Goal: Check status: Check status

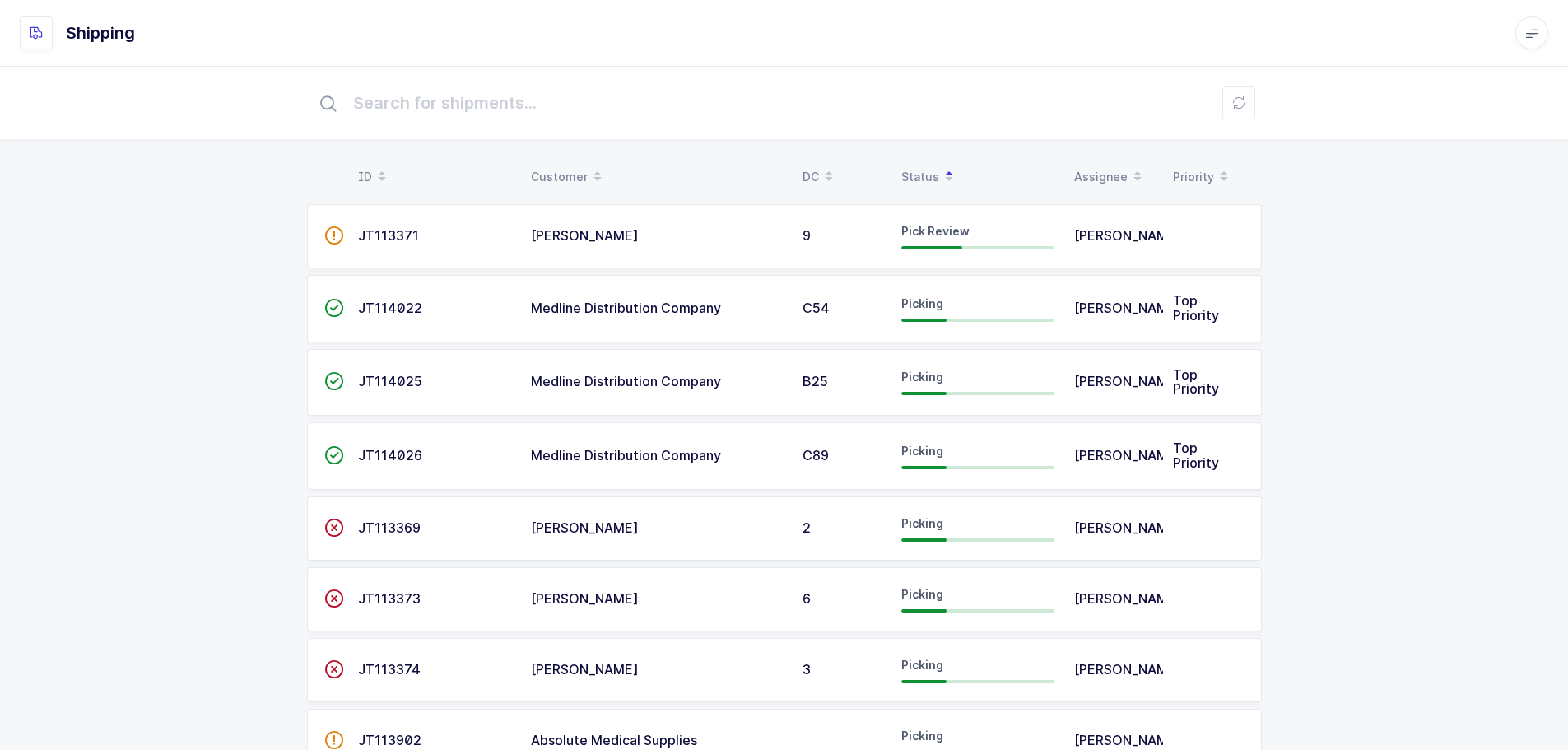
click at [924, 179] on div "Status" at bounding box center [978, 176] width 153 height 28
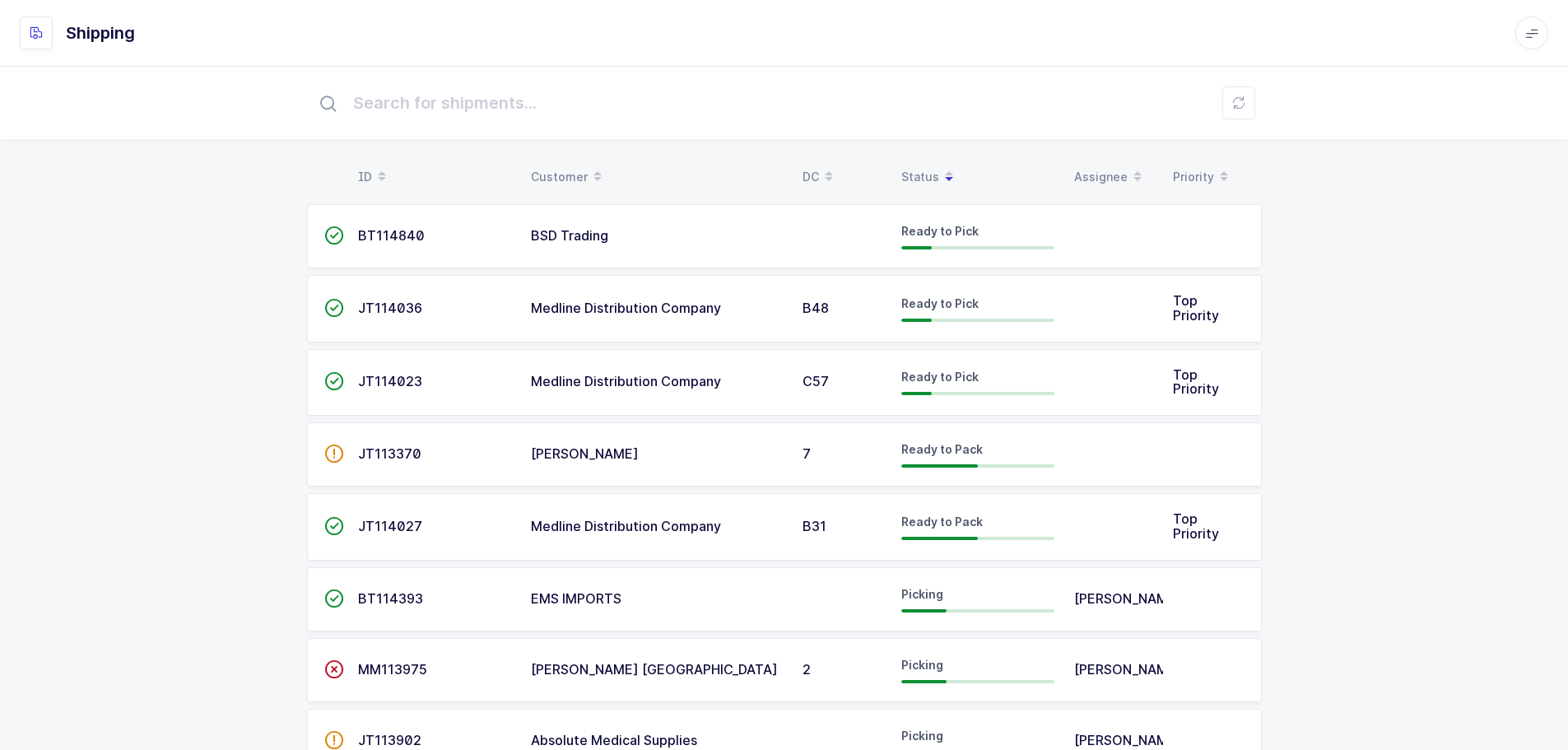
drag, startPoint x: 924, startPoint y: 178, endPoint x: 923, endPoint y: 169, distance: 9.1
click at [924, 175] on div "Status" at bounding box center [978, 176] width 153 height 28
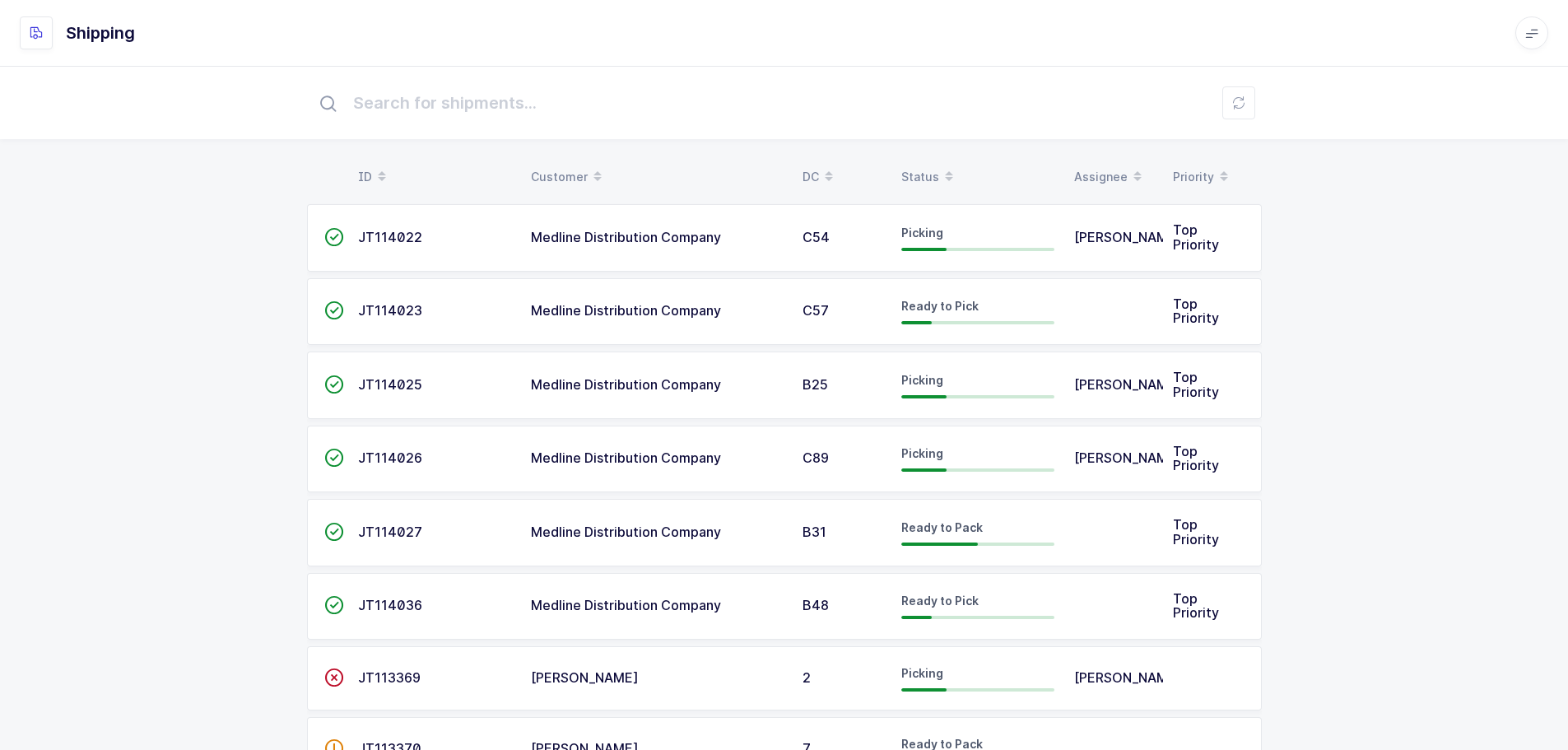
click at [923, 168] on div "Status" at bounding box center [978, 176] width 153 height 28
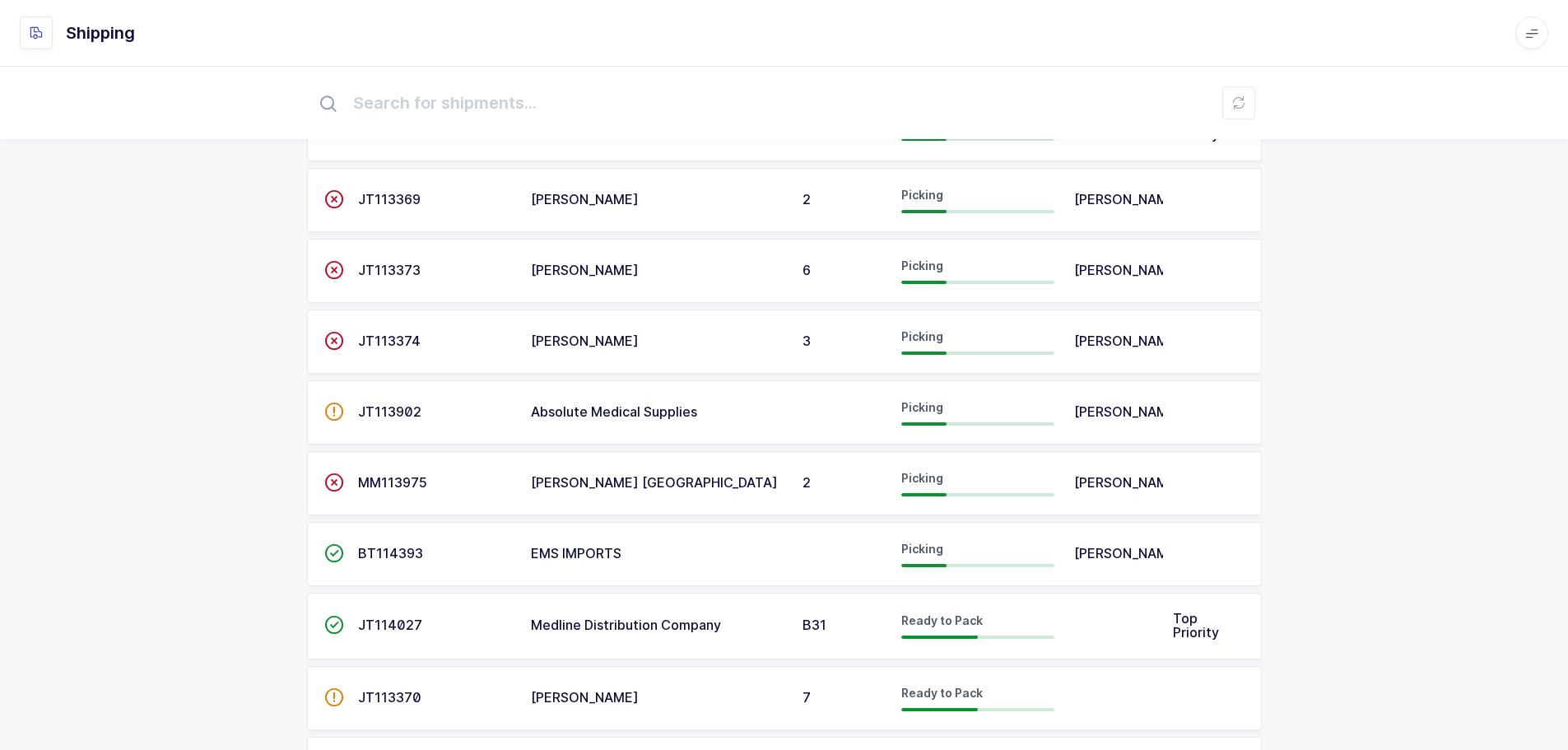
scroll to position [329, 0]
click at [403, 490] on span "MM113975" at bounding box center [392, 481] width 69 height 16
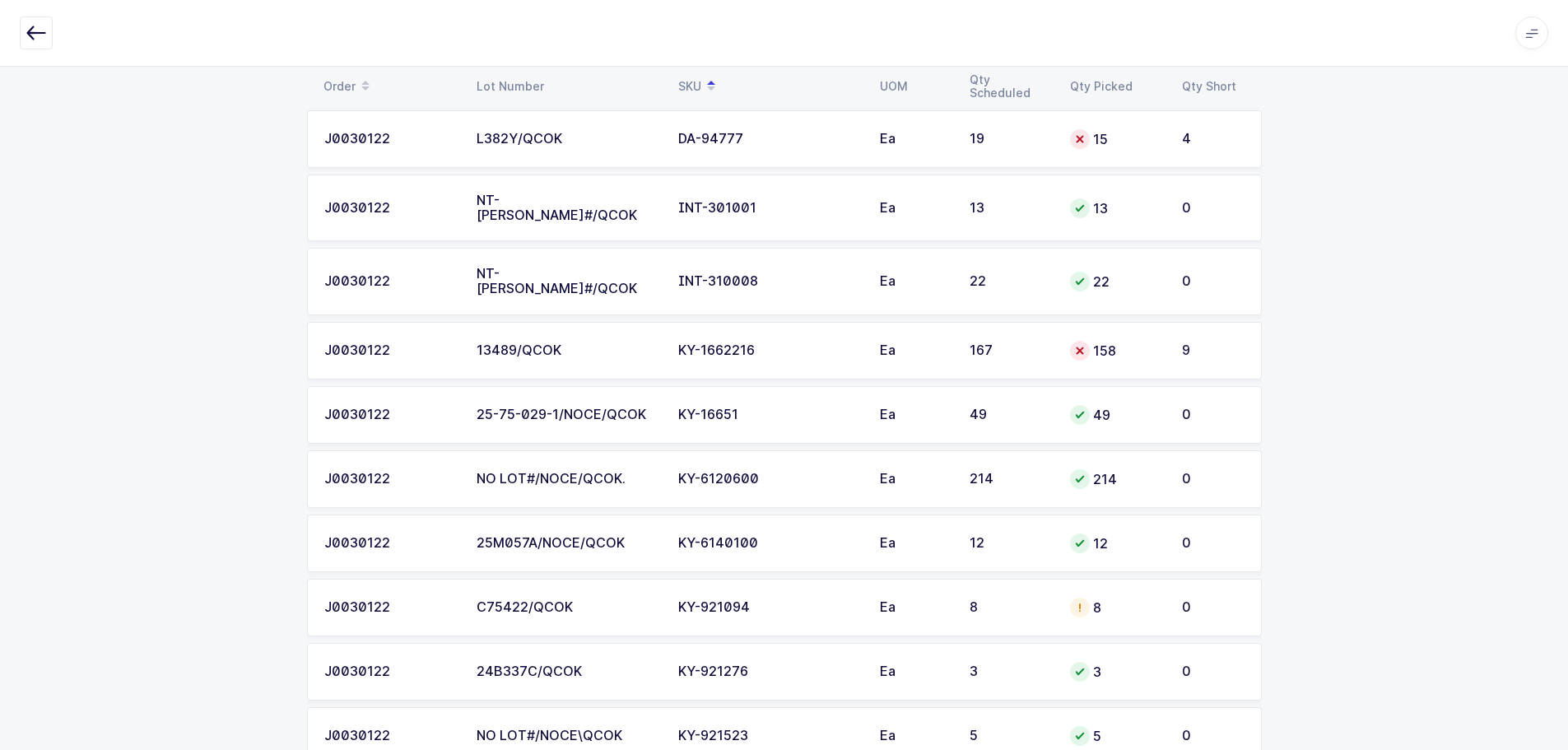
scroll to position [8324, 0]
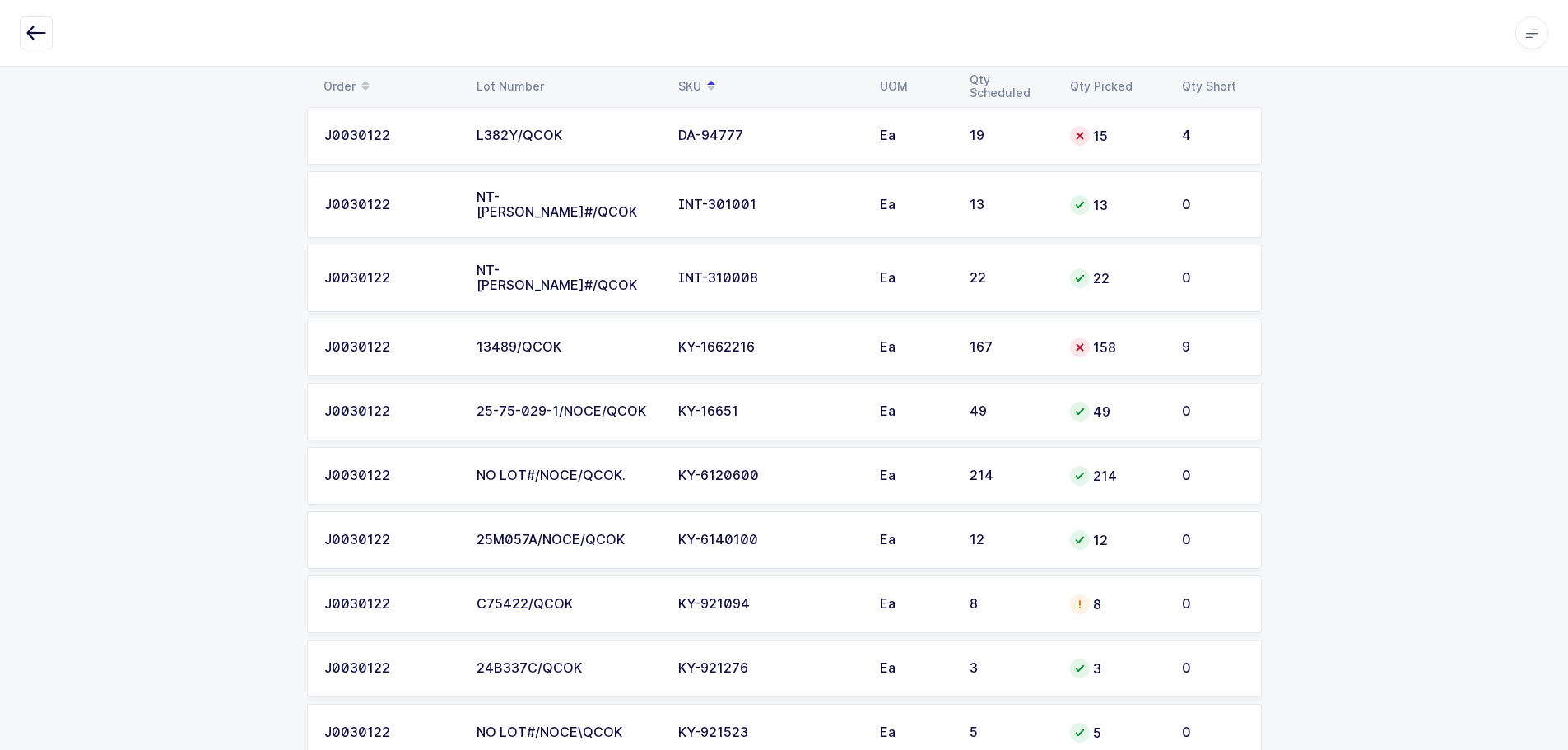
click at [779, 254] on td "INT-310008" at bounding box center [768, 277] width 202 height 68
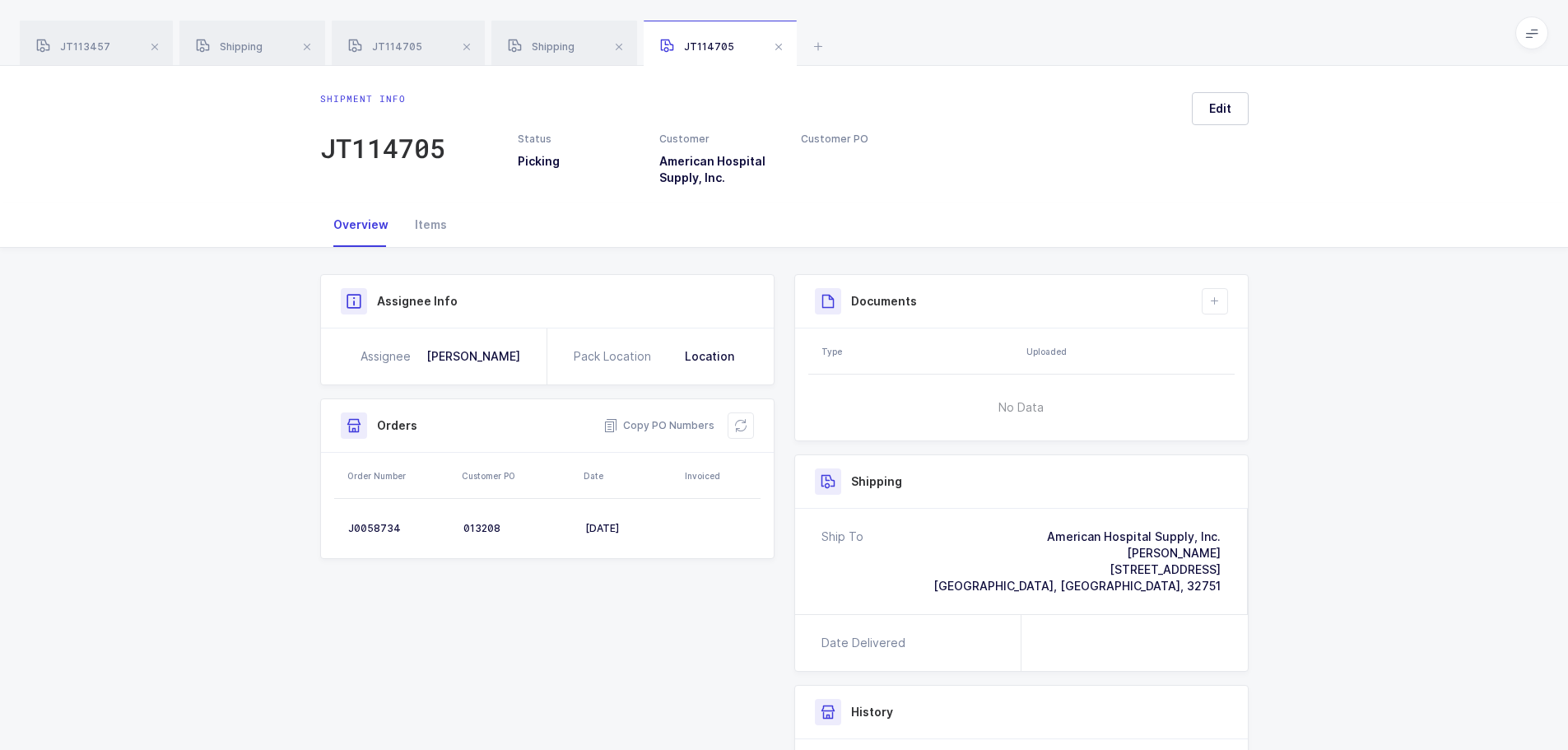
click at [776, 46] on span at bounding box center [778, 47] width 20 height 20
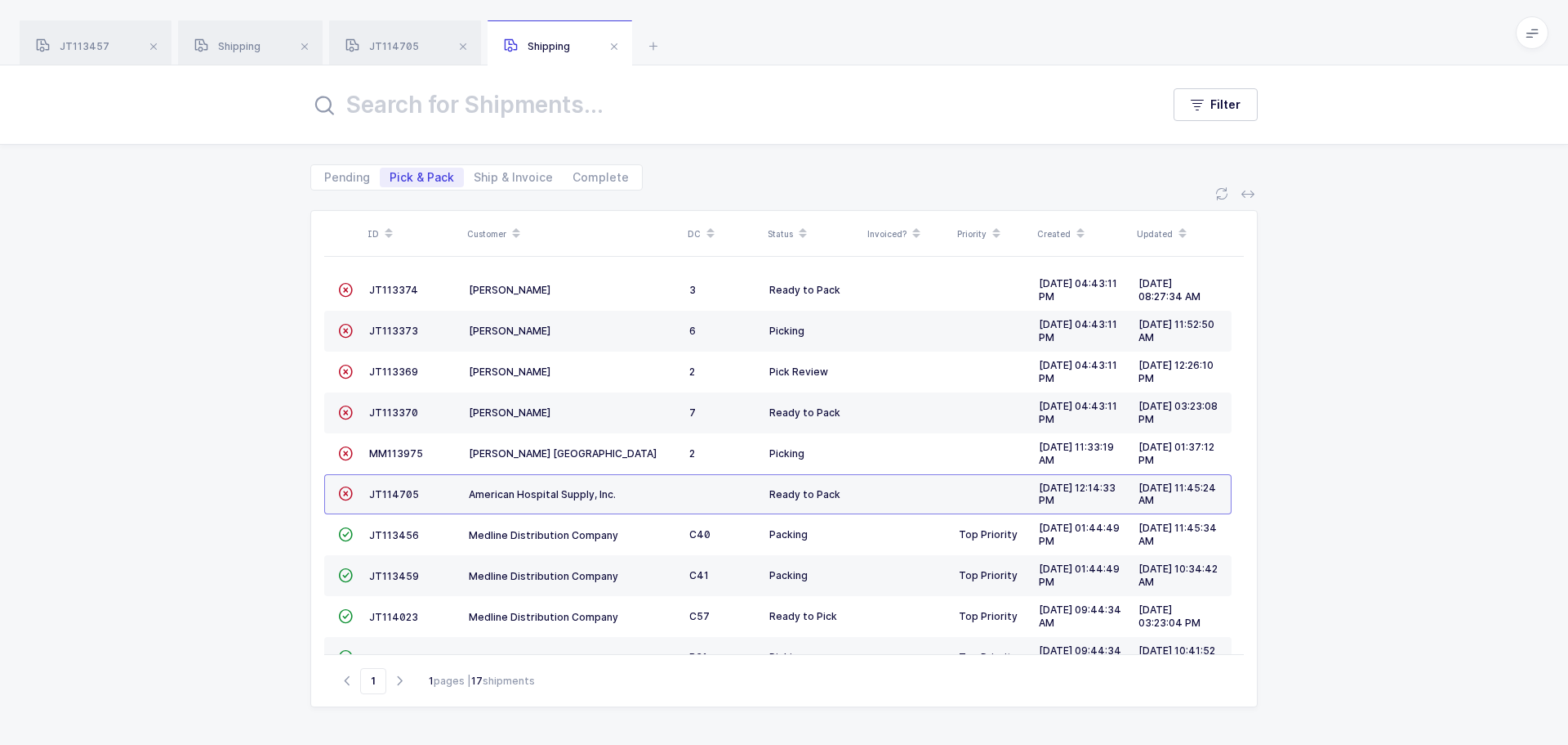
click at [614, 48] on span at bounding box center [614, 47] width 20 height 20
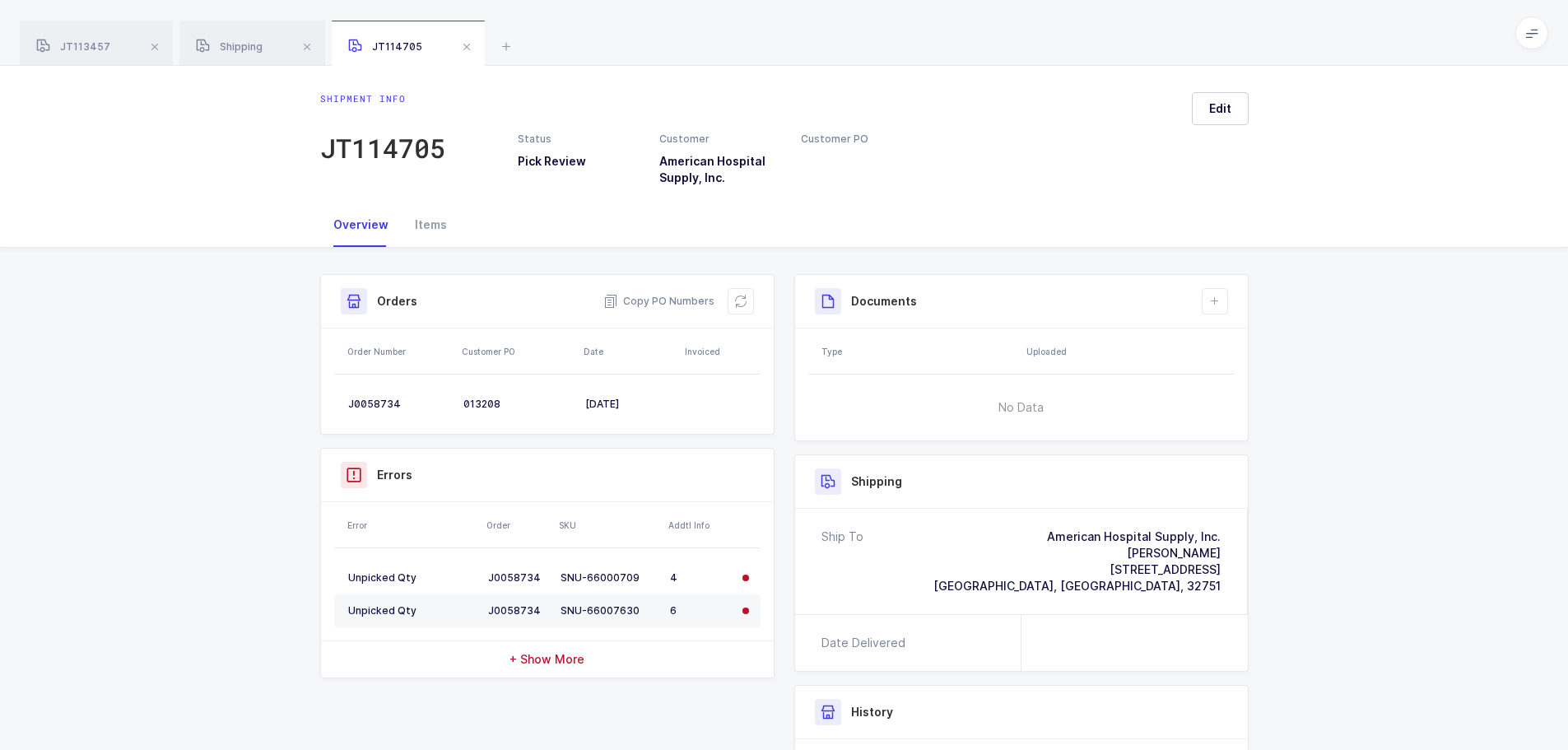
click at [462, 50] on span at bounding box center [466, 47] width 20 height 20
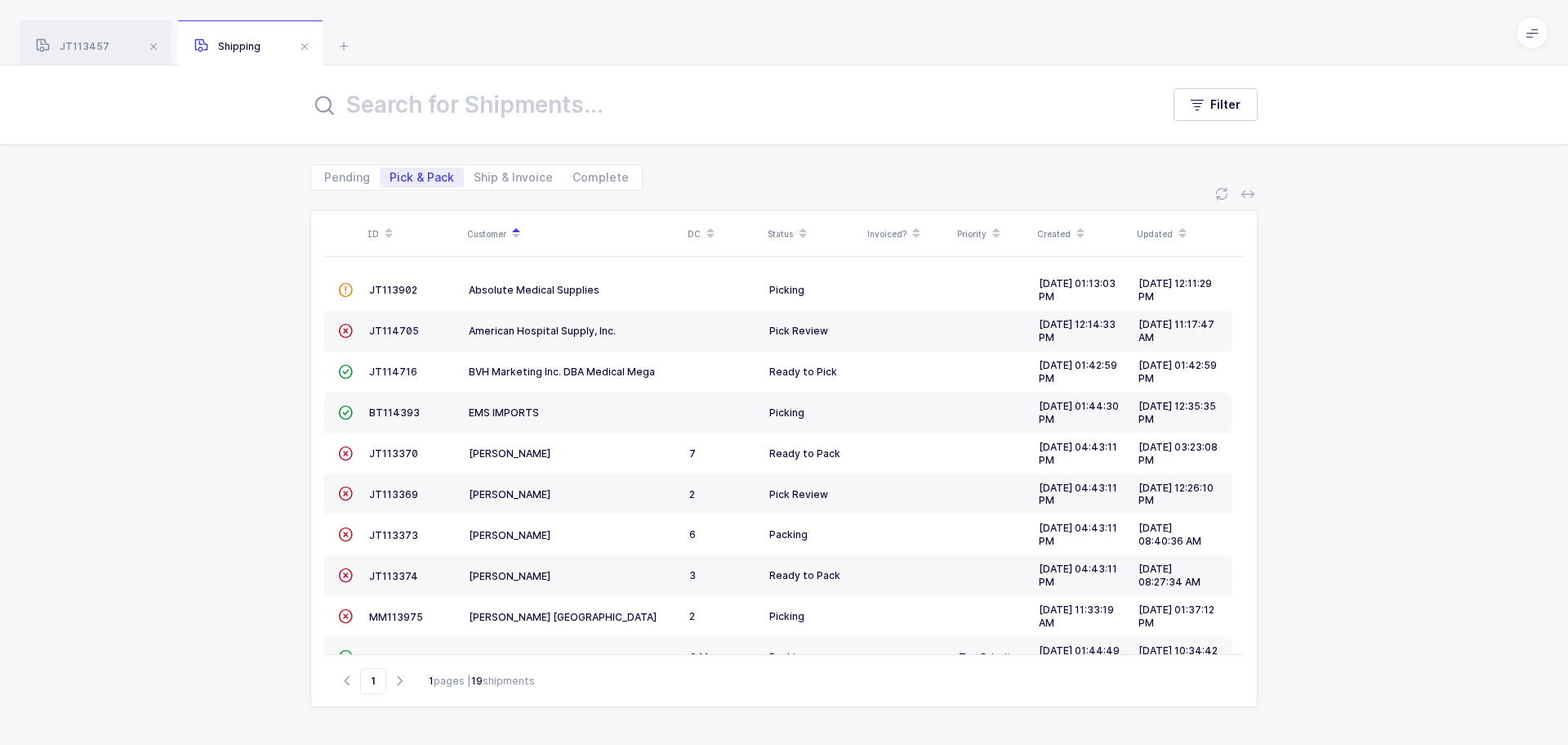
click at [394, 491] on span "JT113369" at bounding box center [394, 493] width 49 height 12
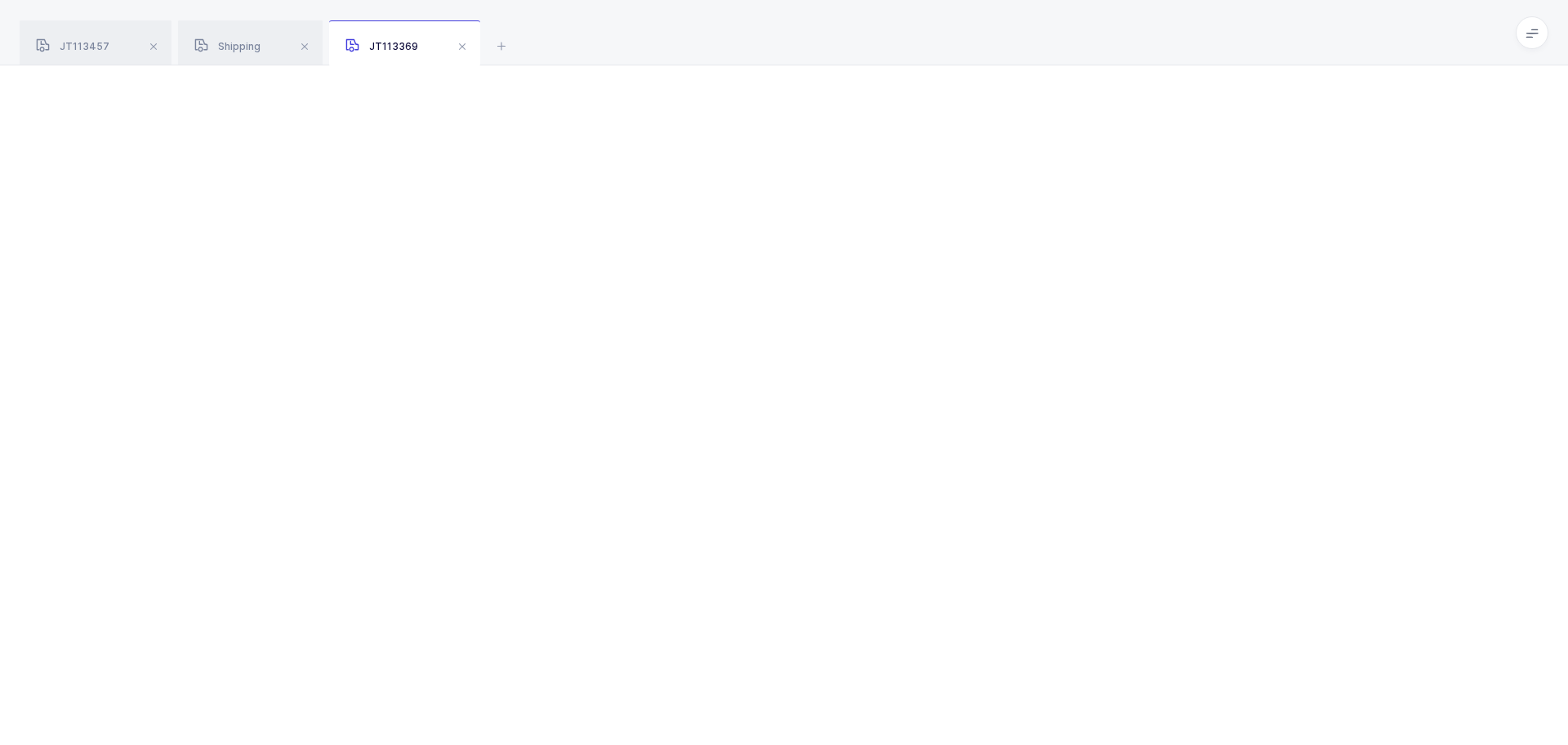
click at [455, 48] on span at bounding box center [463, 47] width 20 height 20
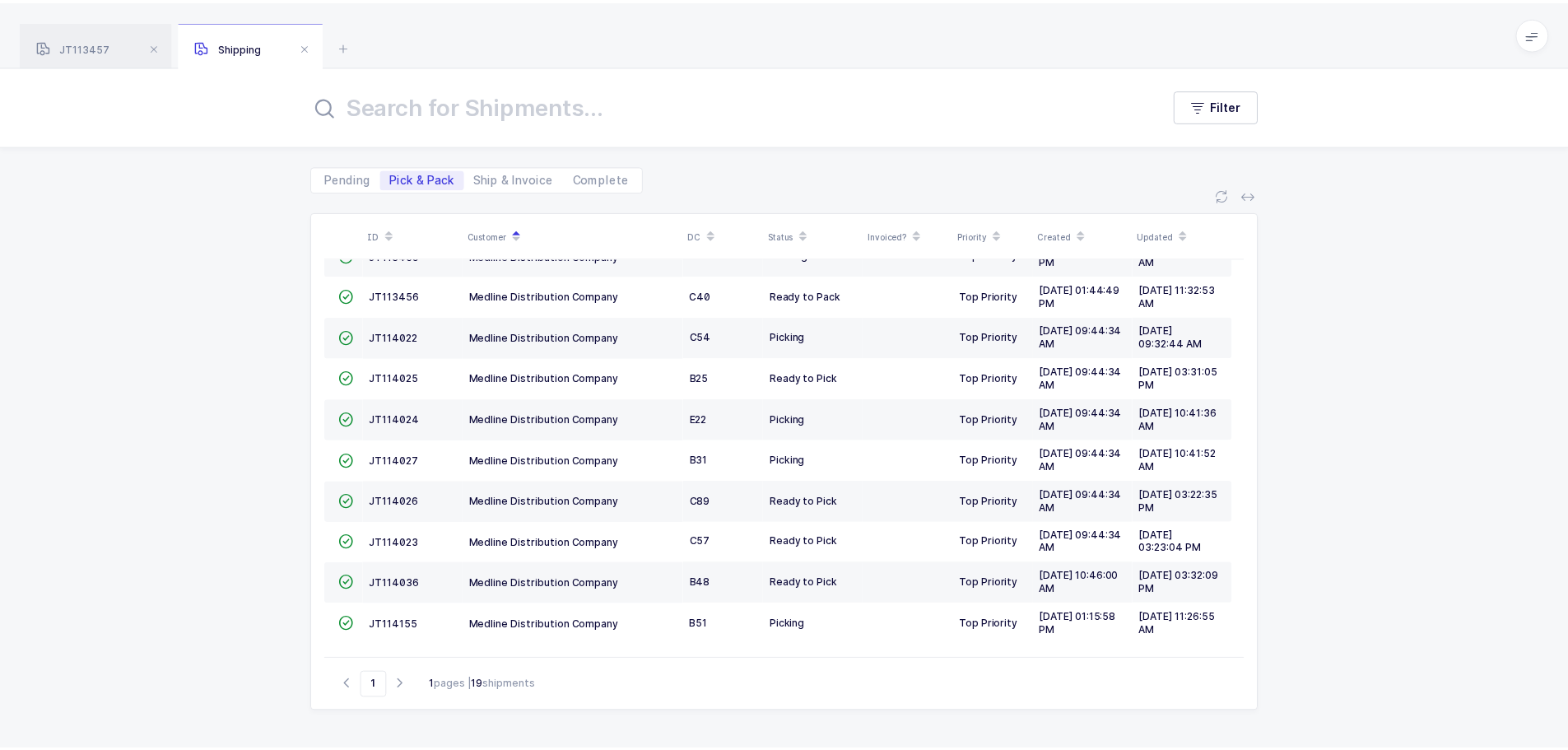
scroll to position [160, 0]
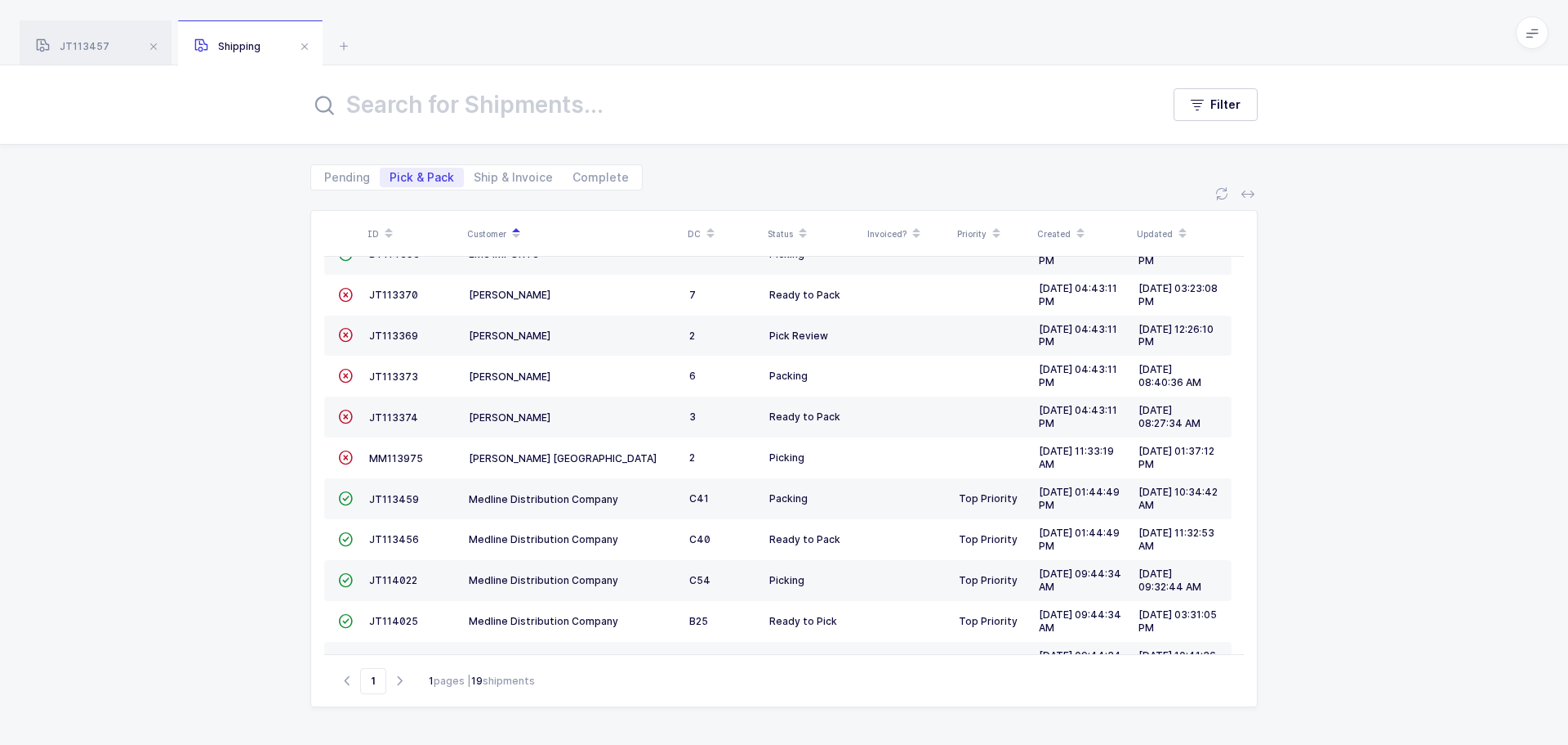
click at [376, 337] on span "JT113369" at bounding box center [394, 335] width 49 height 12
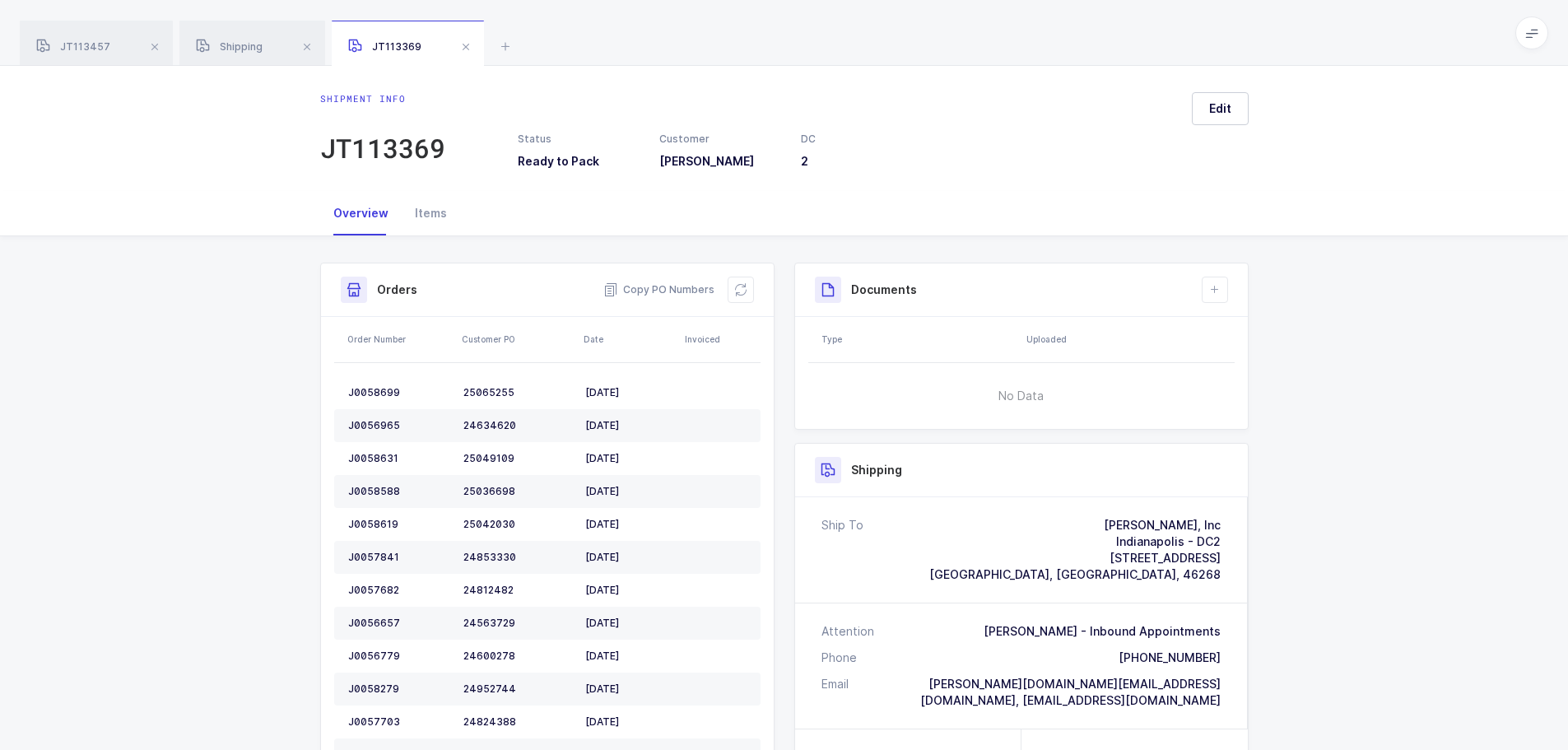
click at [429, 212] on div "Items" at bounding box center [431, 213] width 58 height 44
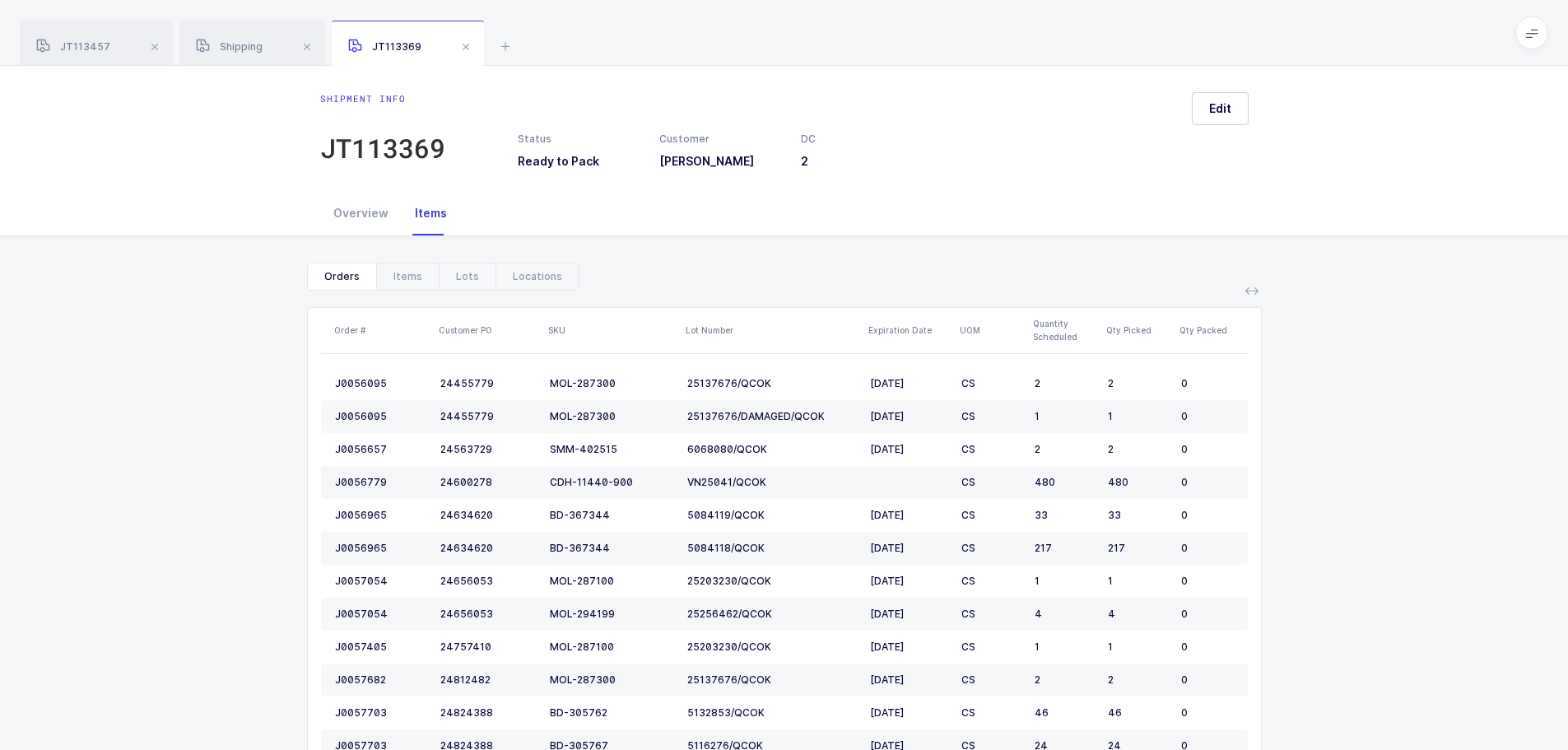
click at [464, 48] on span at bounding box center [466, 47] width 20 height 20
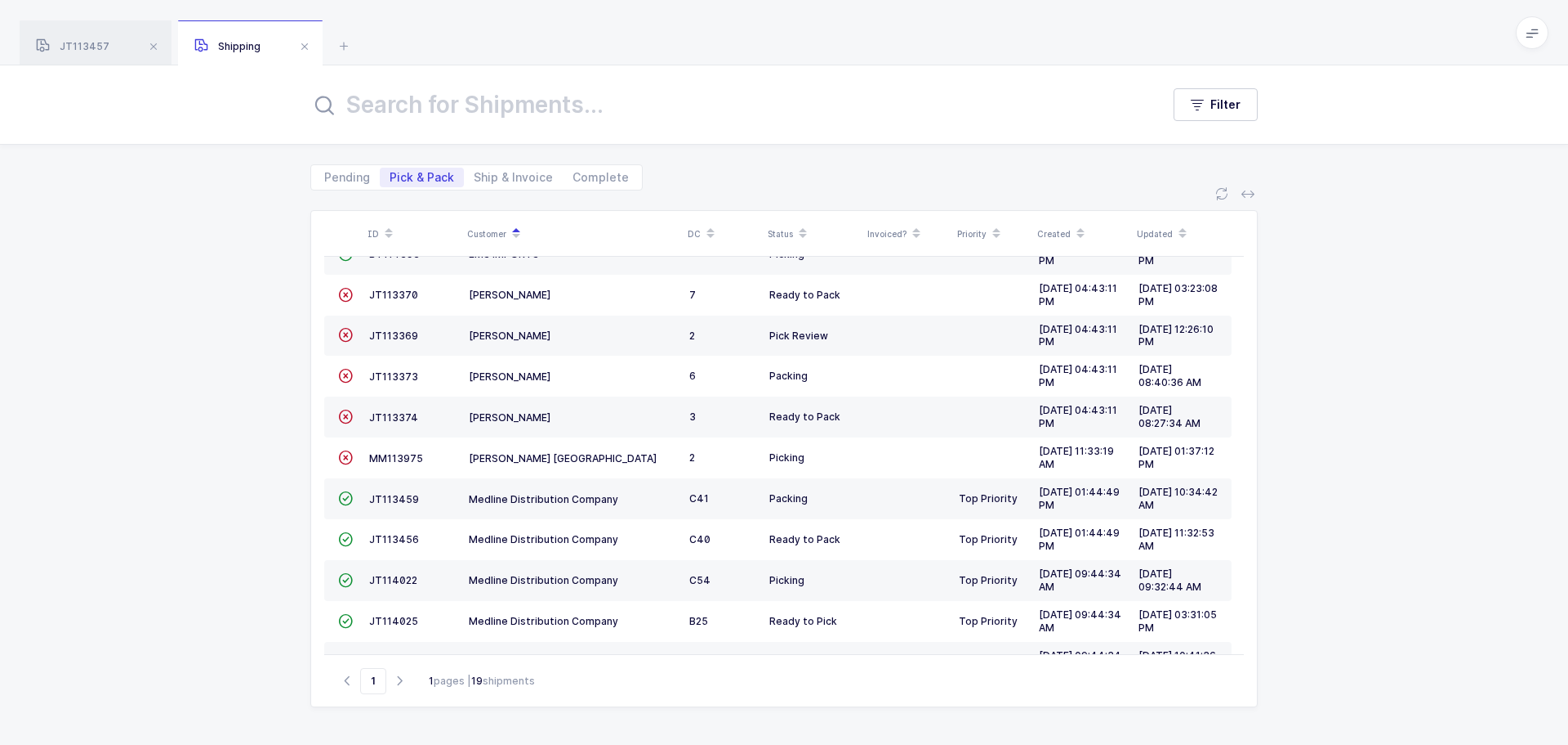
click at [384, 458] on span "MM113975" at bounding box center [396, 458] width 54 height 12
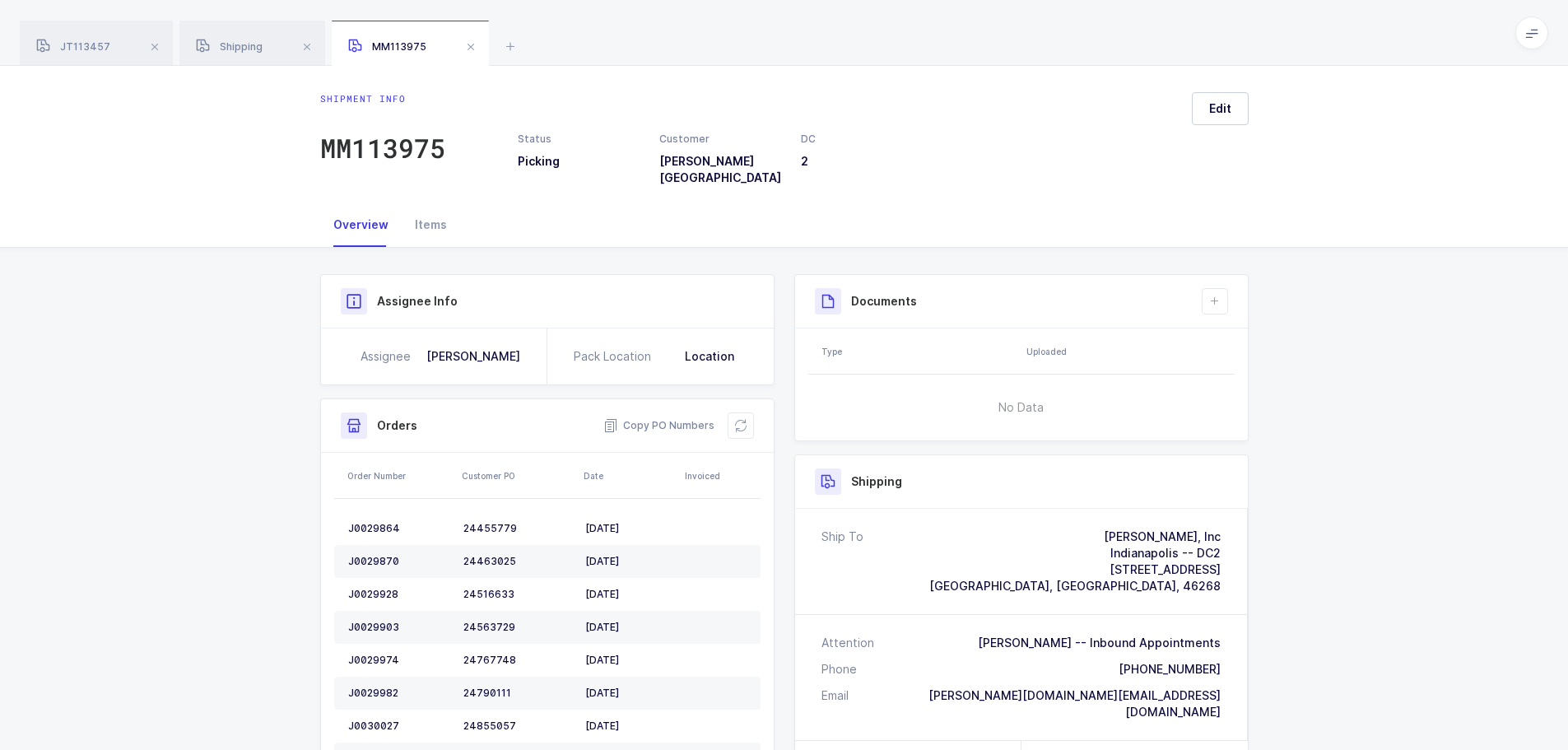
click at [744, 419] on icon at bounding box center [740, 426] width 13 height 13
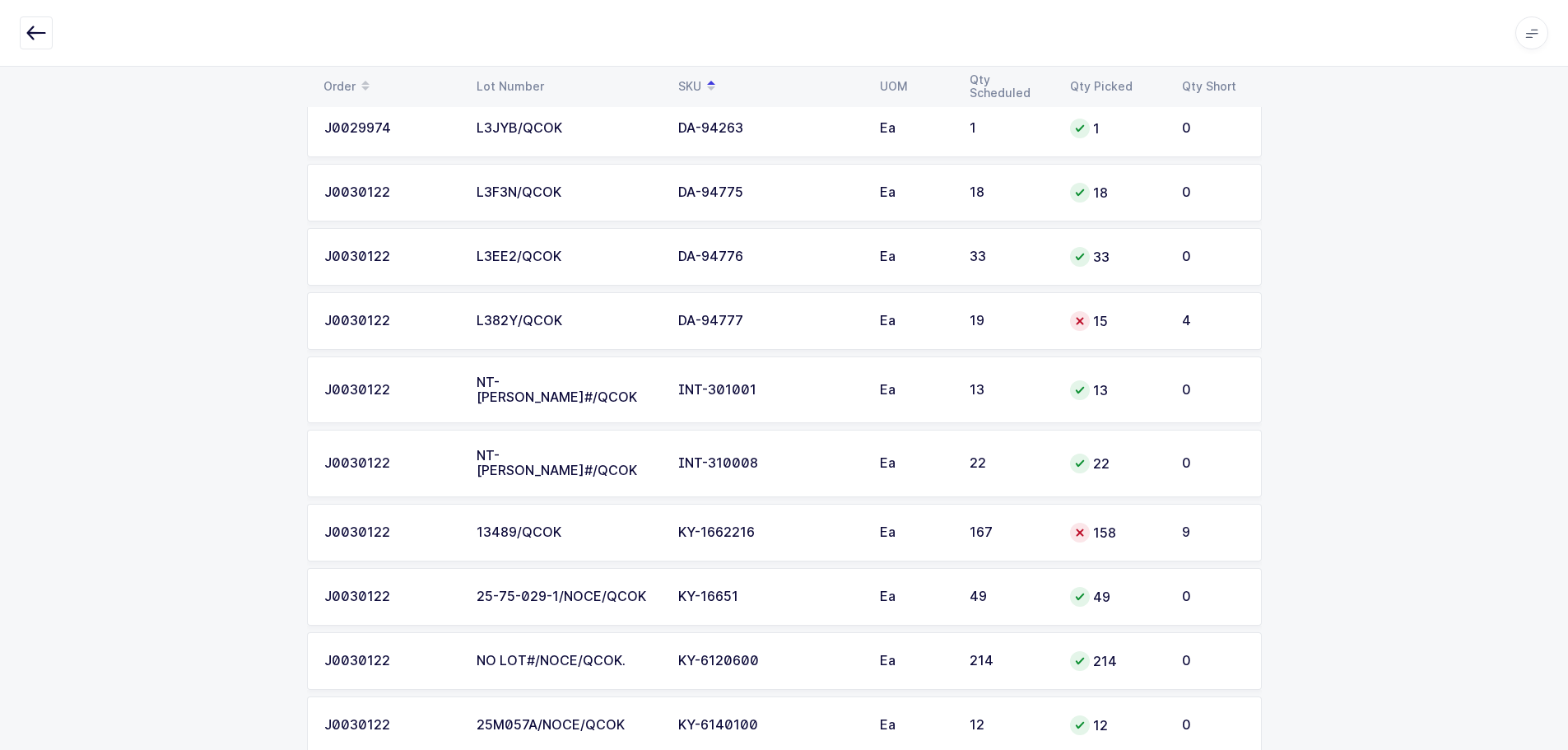
scroll to position [8146, 0]
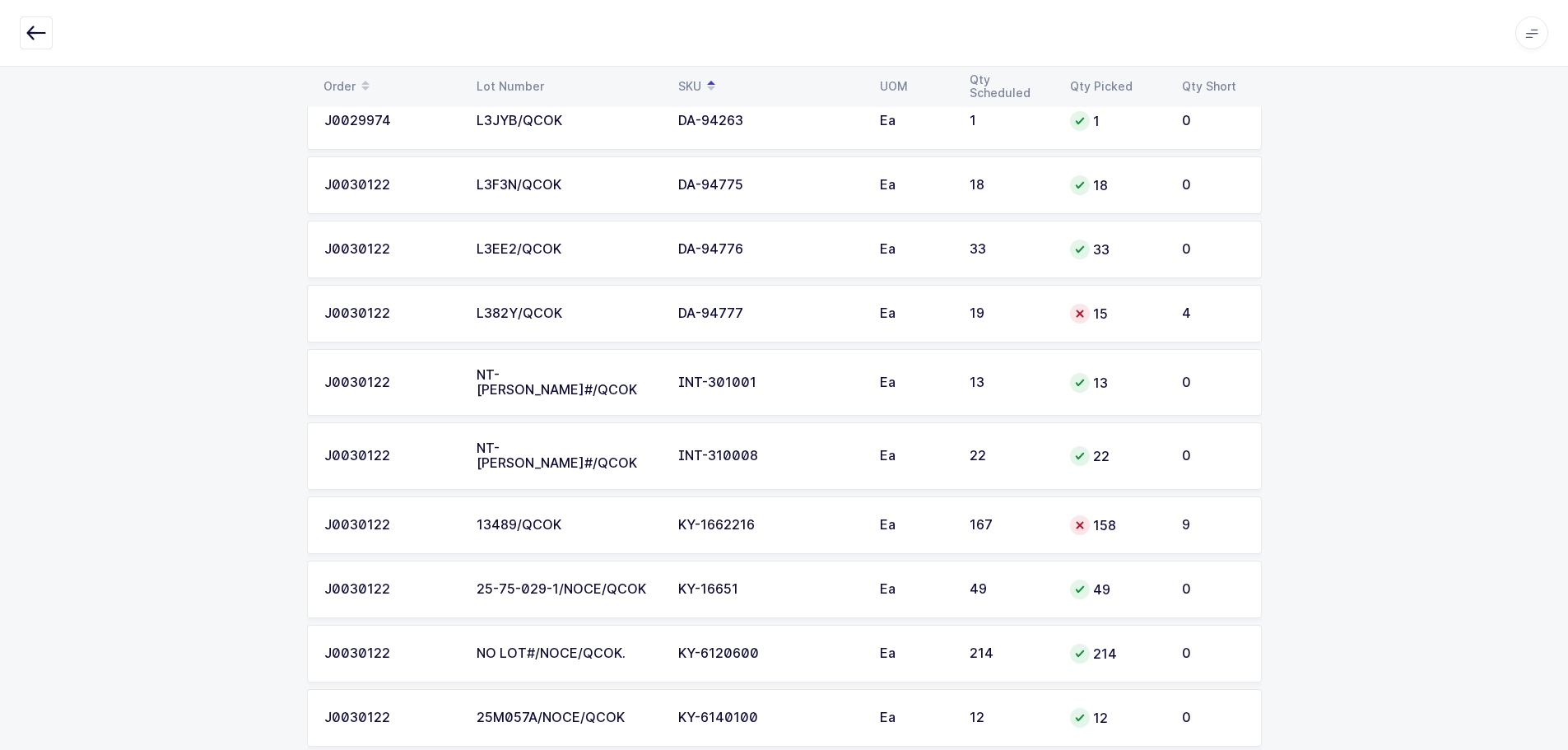
click at [697, 449] on div "INT-310008" at bounding box center [769, 455] width 182 height 14
